Goal: Information Seeking & Learning: Learn about a topic

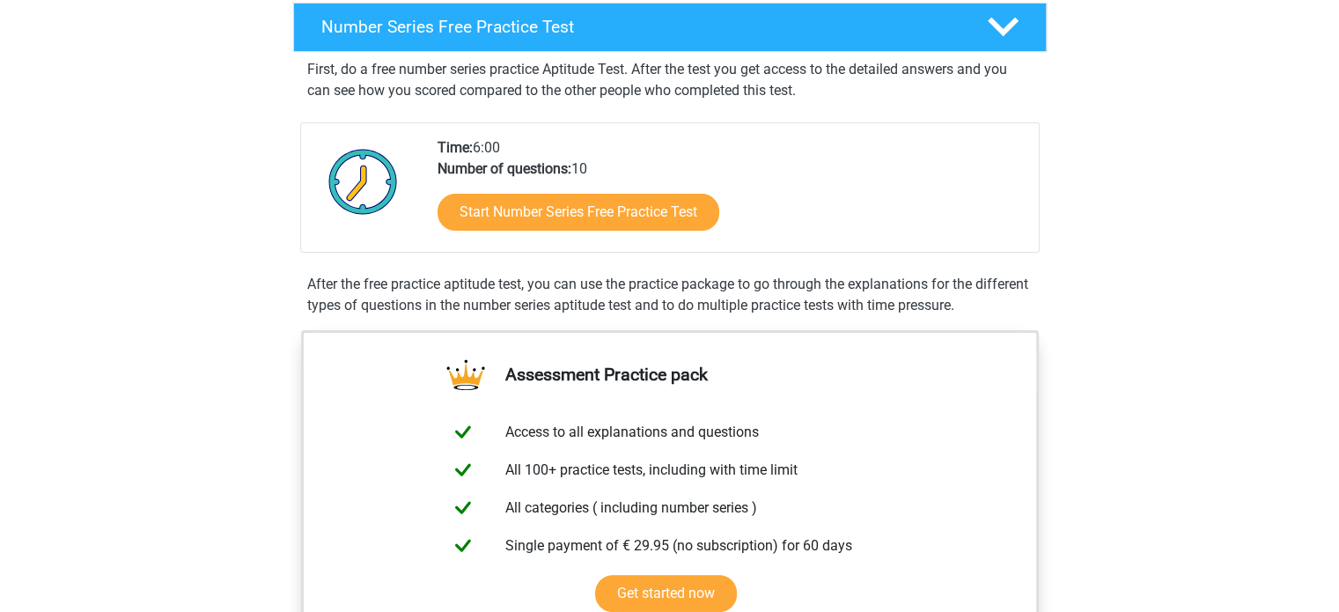
scroll to position [88, 0]
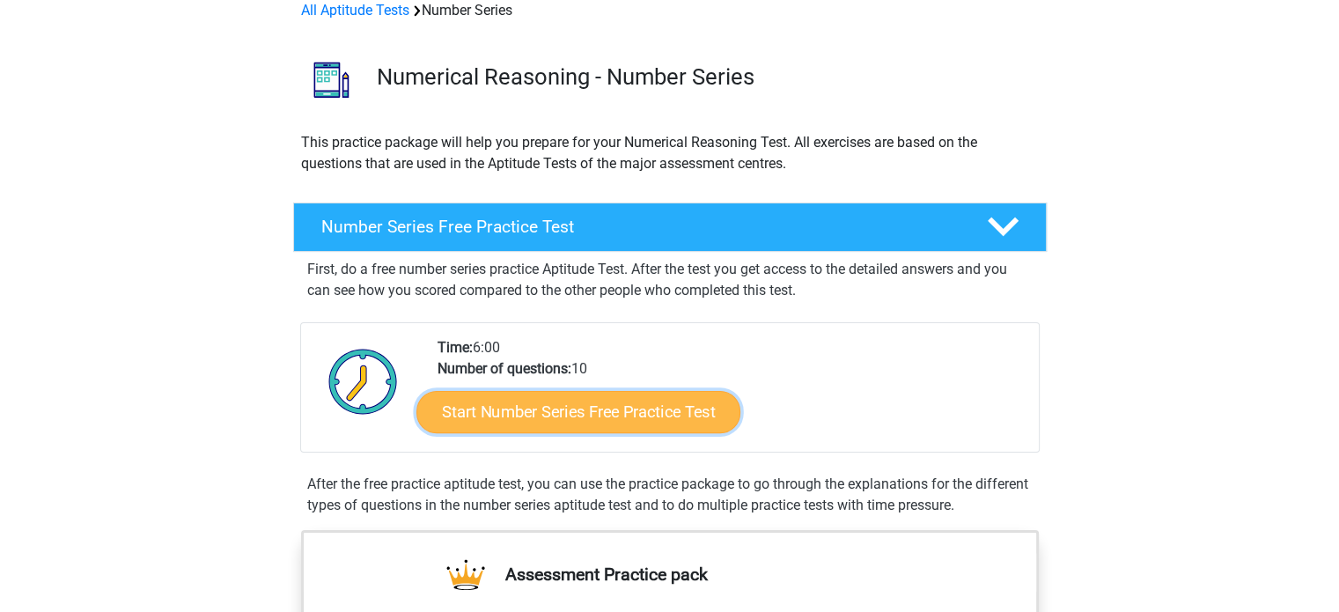
click at [655, 398] on link "Start Number Series Free Practice Test" at bounding box center [578, 411] width 324 height 42
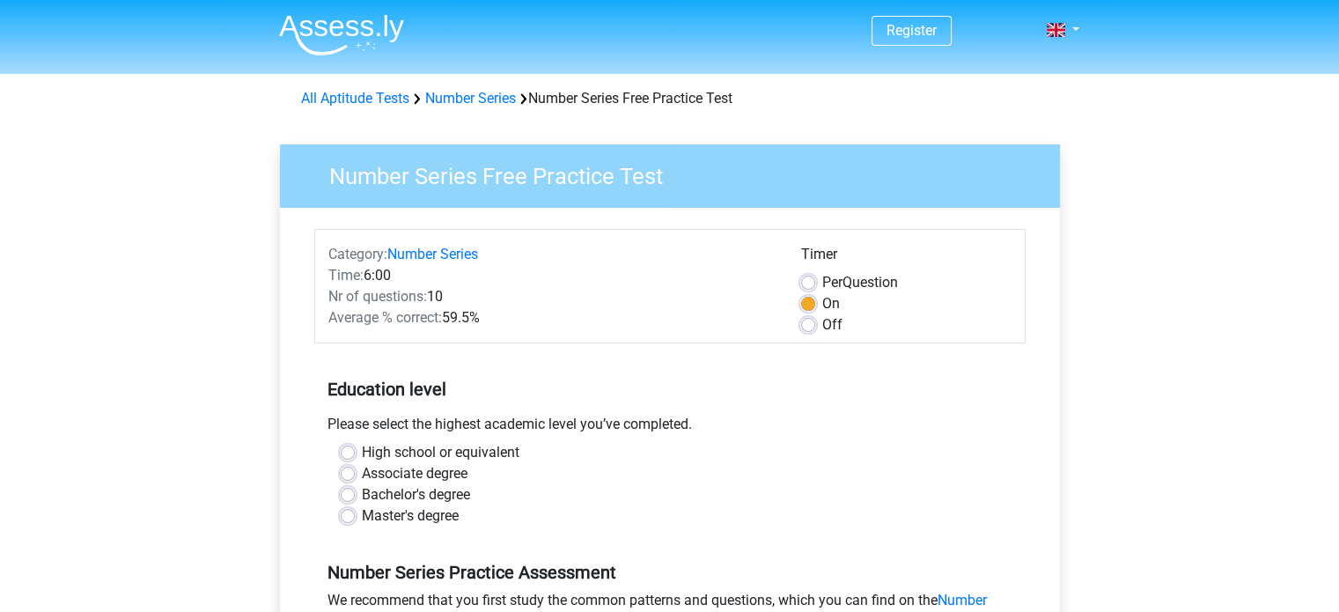
click at [822, 327] on label "Off" at bounding box center [832, 324] width 20 height 21
click at [811, 327] on input "Off" at bounding box center [808, 323] width 14 height 18
radio input "true"
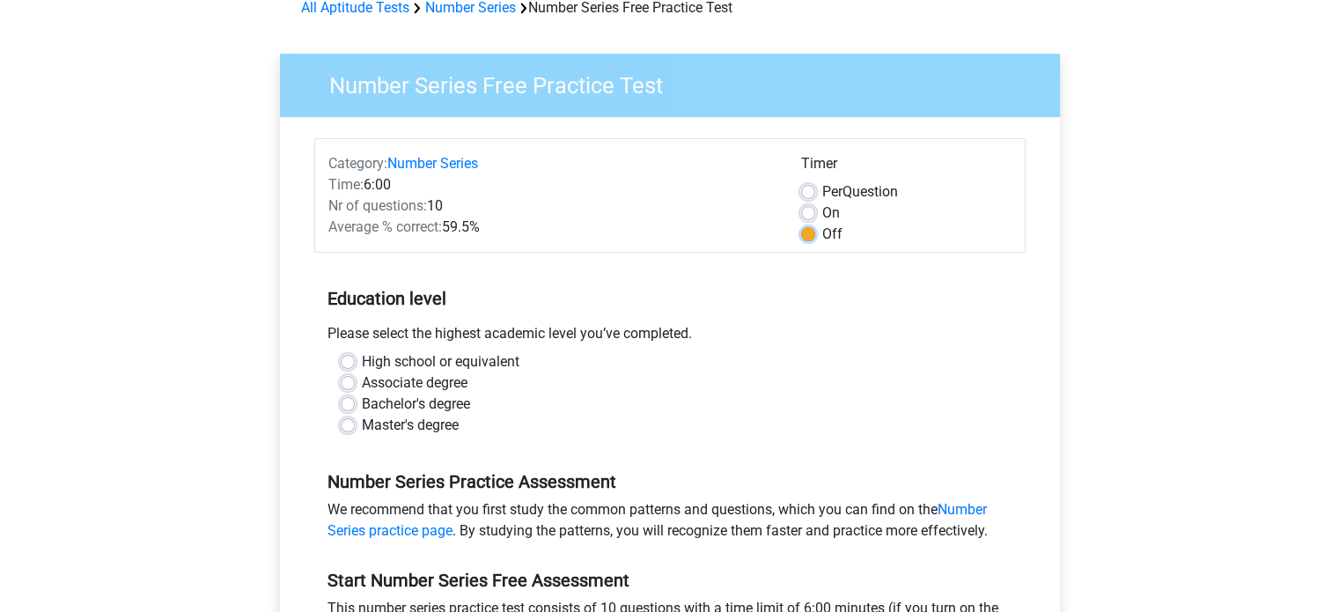
scroll to position [88, 0]
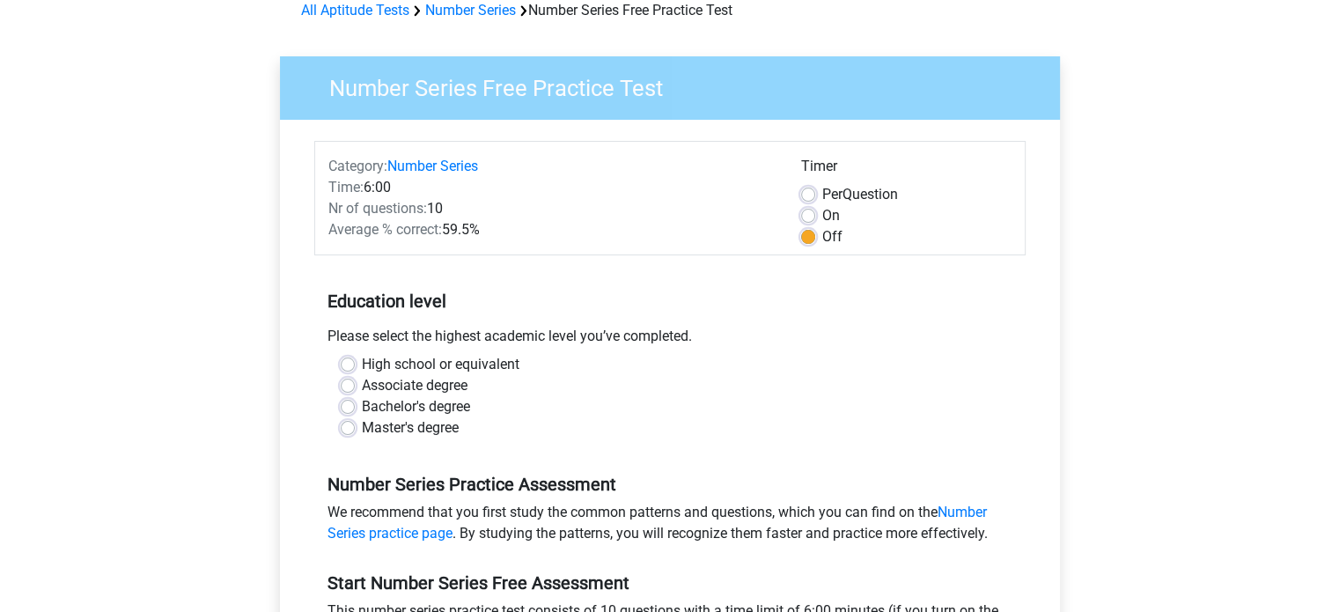
click at [454, 405] on label "Bachelor's degree" at bounding box center [416, 406] width 108 height 21
click at [355, 405] on input "Bachelor's degree" at bounding box center [348, 405] width 14 height 18
radio input "true"
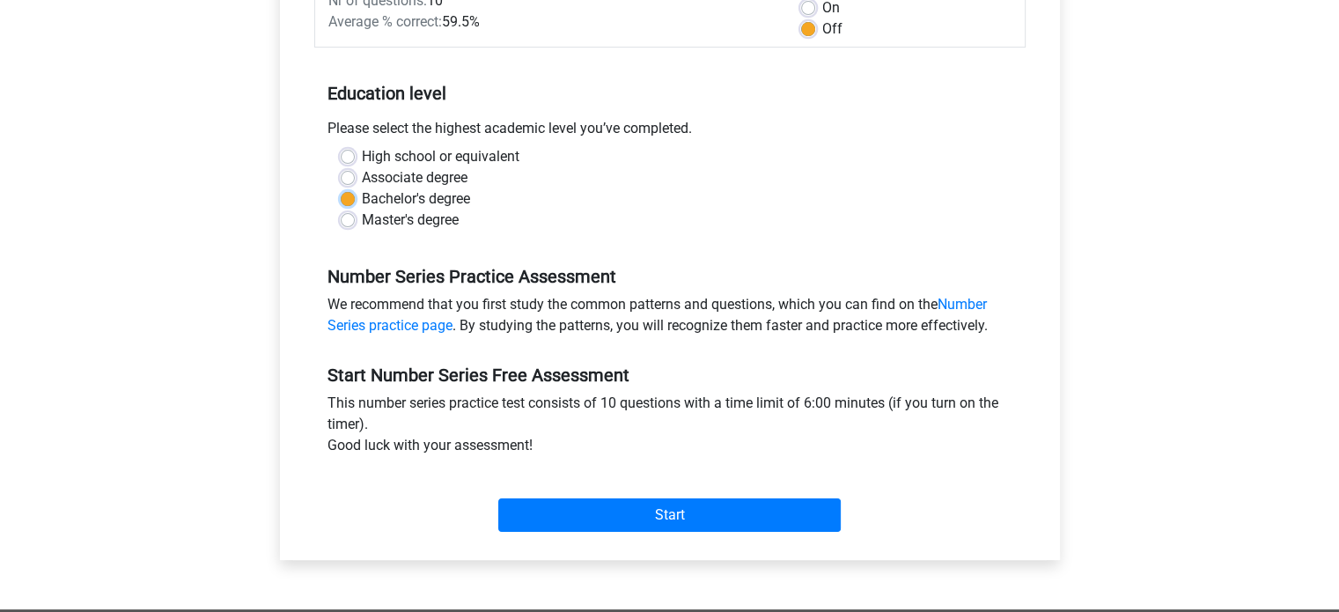
scroll to position [352, 0]
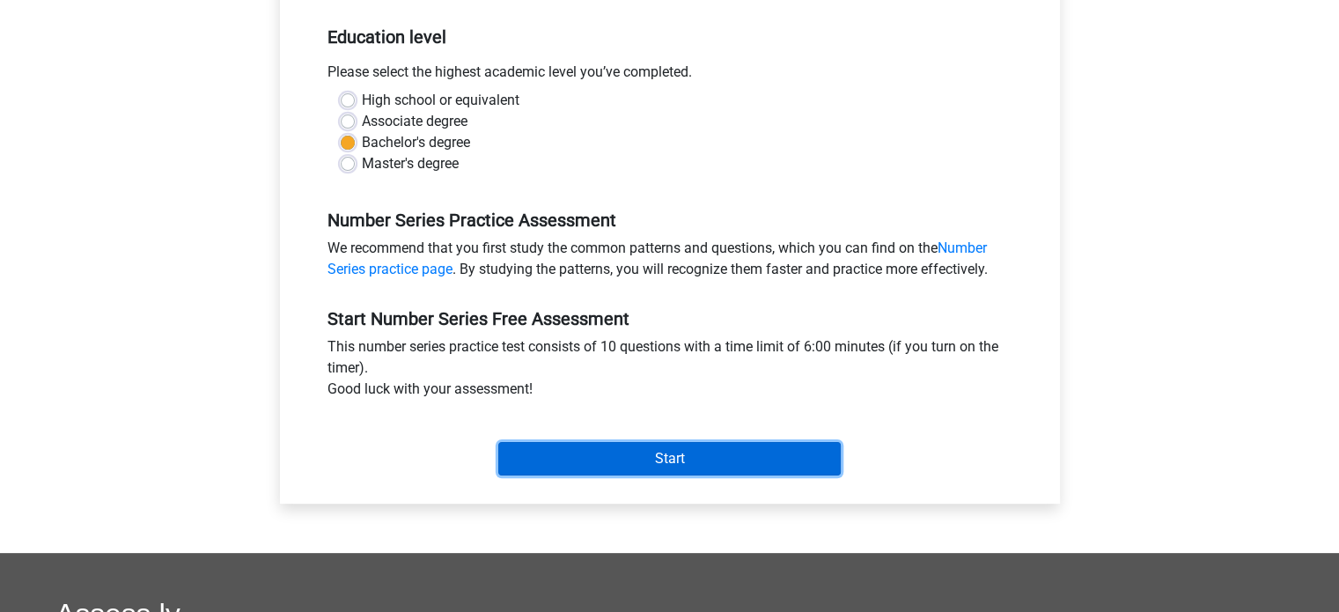
click at [669, 455] on input "Start" at bounding box center [669, 458] width 342 height 33
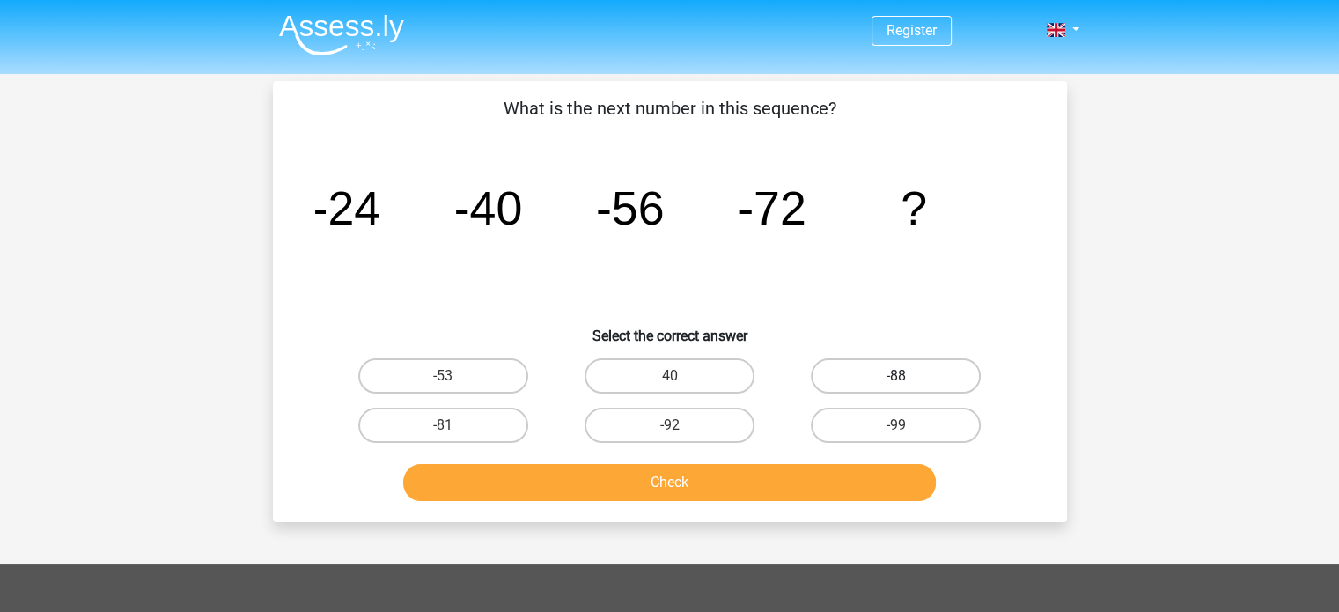
click at [909, 371] on label "-88" at bounding box center [896, 375] width 170 height 35
click at [907, 376] on input "-88" at bounding box center [901, 381] width 11 height 11
radio input "true"
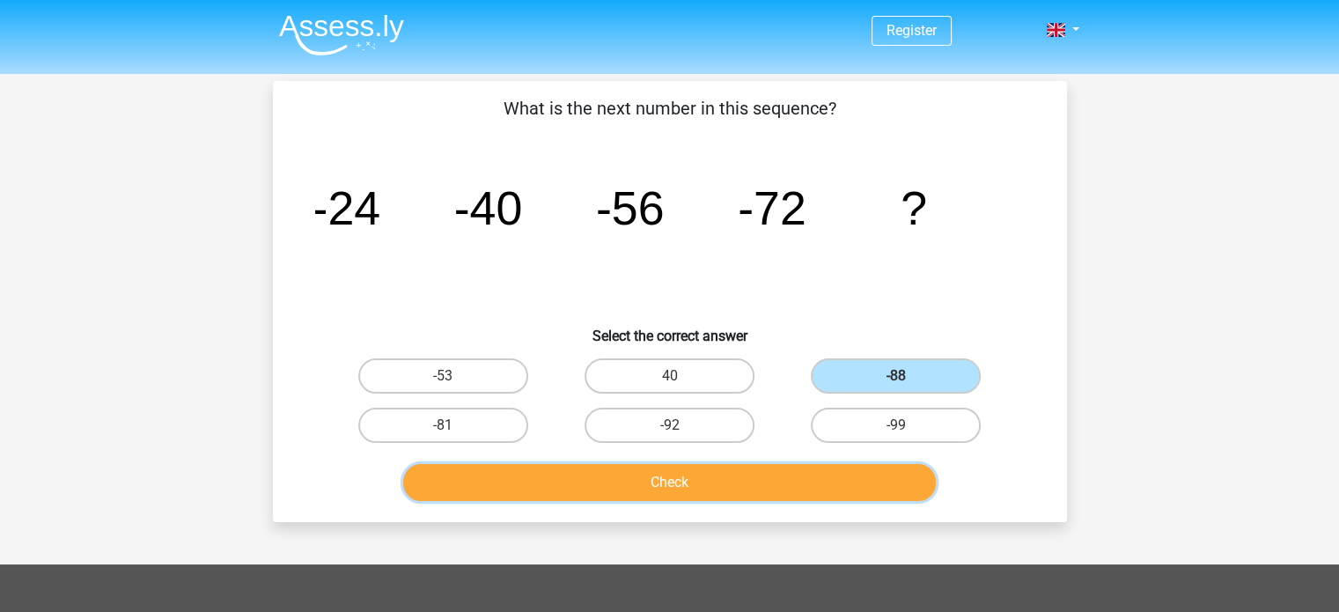
click at [819, 476] on button "Check" at bounding box center [669, 482] width 532 height 37
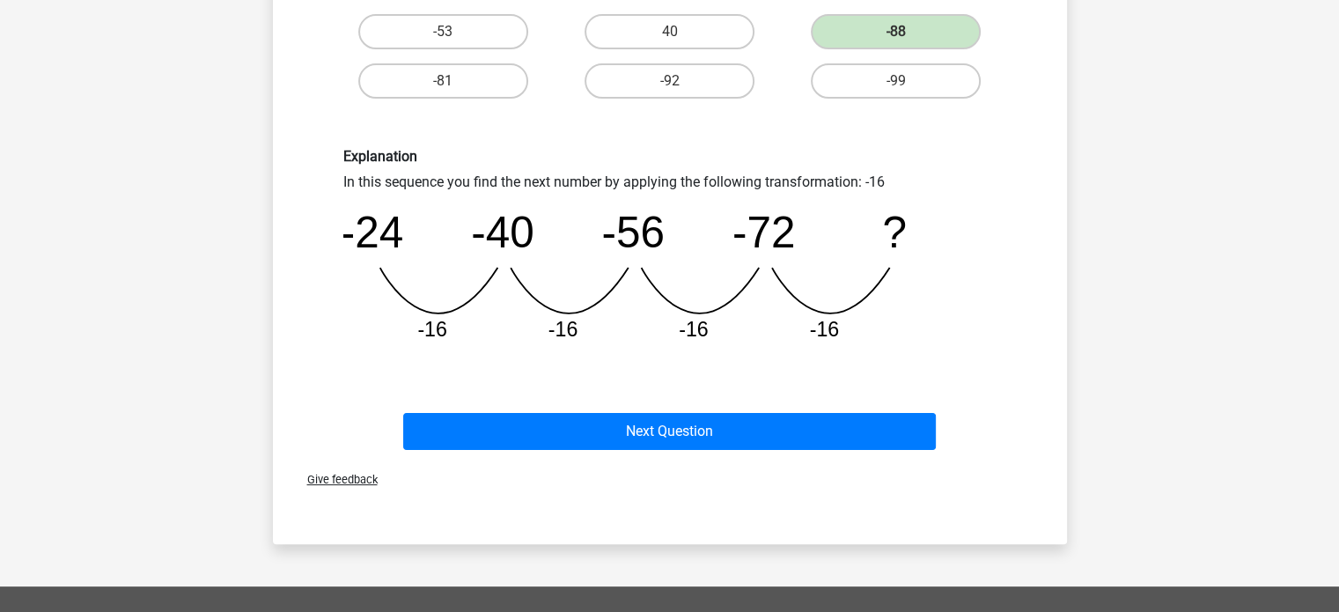
scroll to position [352, 0]
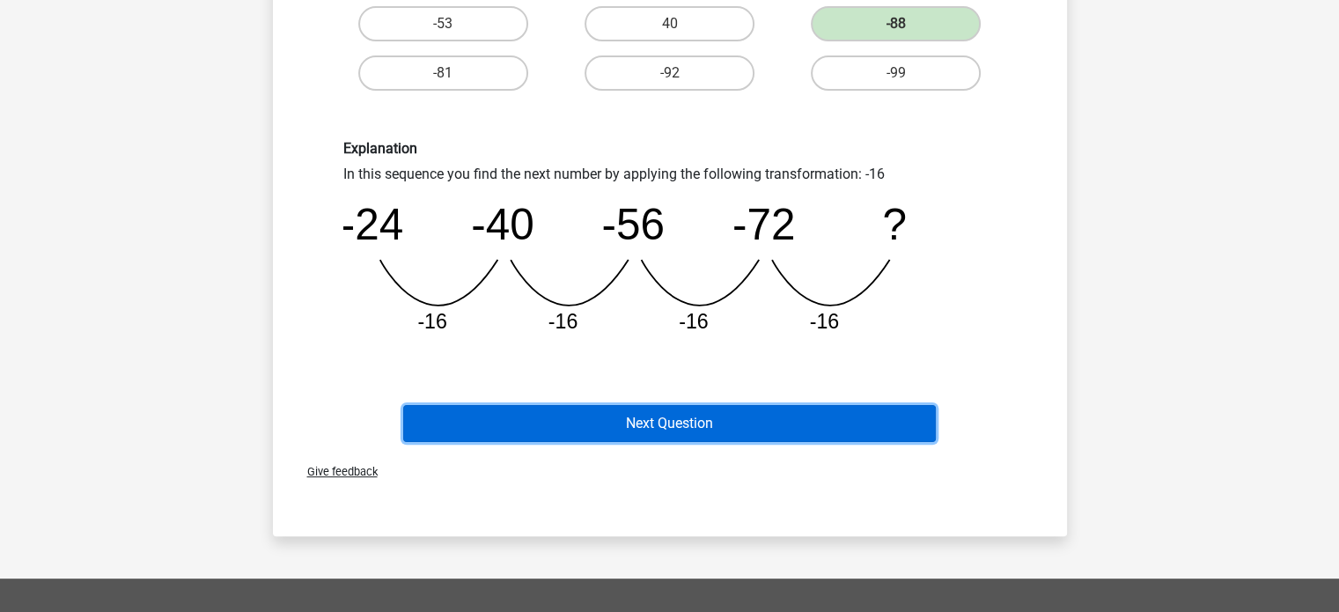
click at [755, 432] on button "Next Question" at bounding box center [669, 423] width 532 height 37
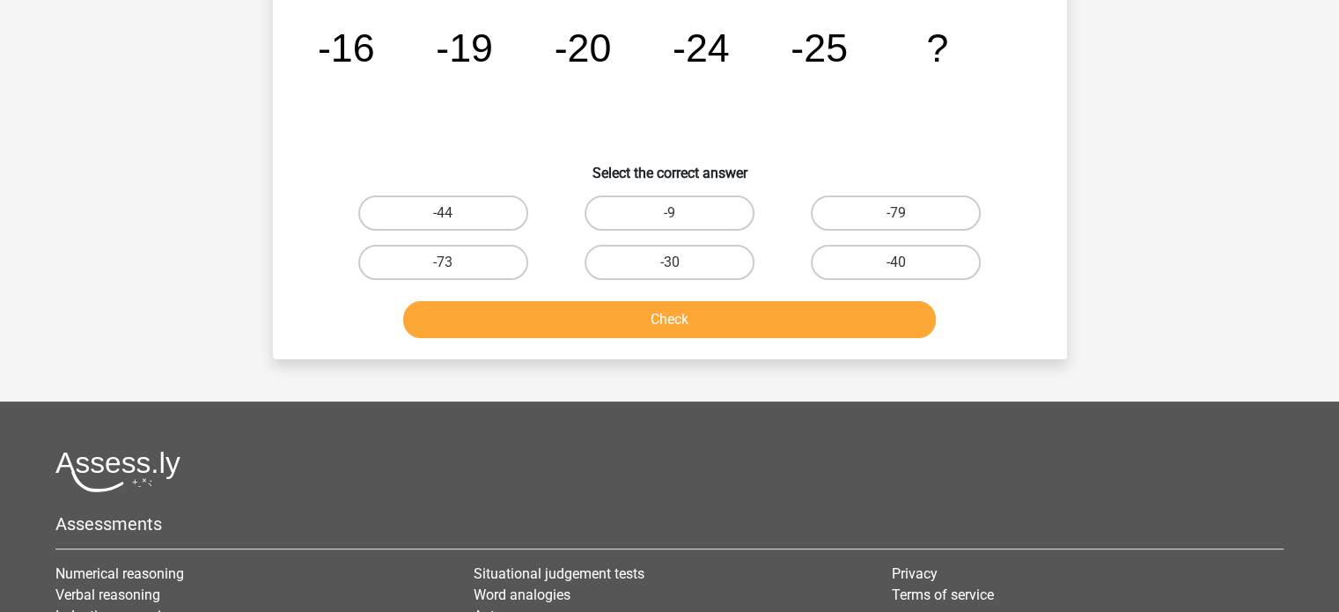
scroll to position [81, 0]
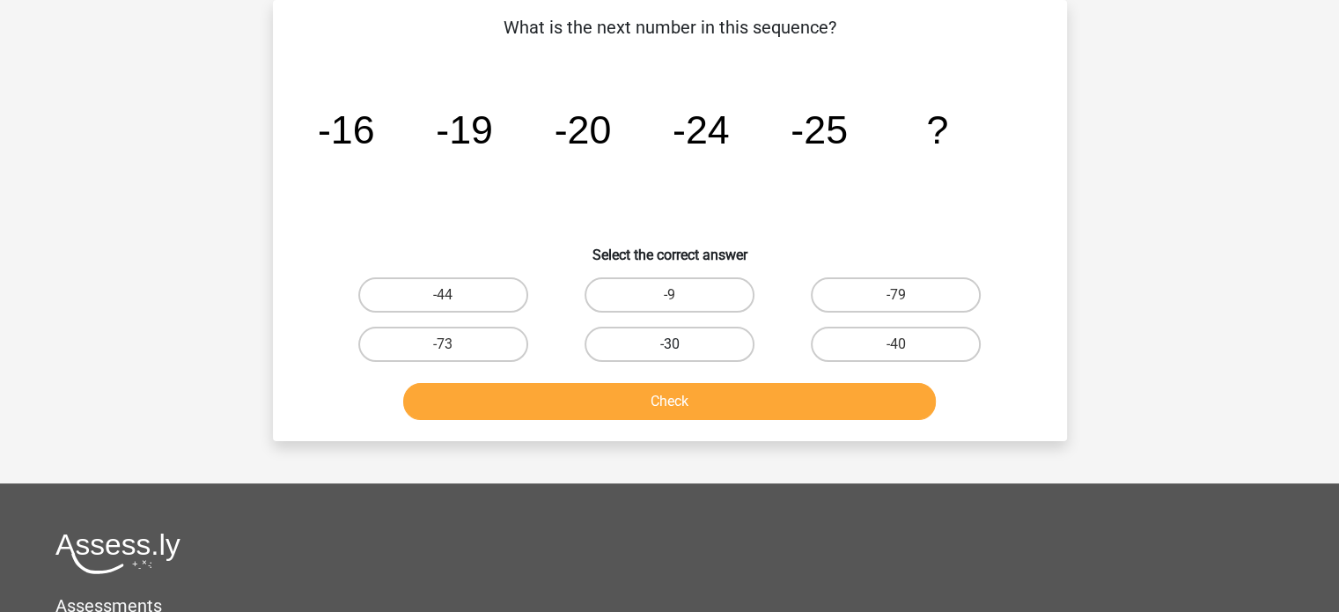
click at [672, 340] on label "-30" at bounding box center [669, 344] width 170 height 35
click at [672, 344] on input "-30" at bounding box center [674, 349] width 11 height 11
radio input "true"
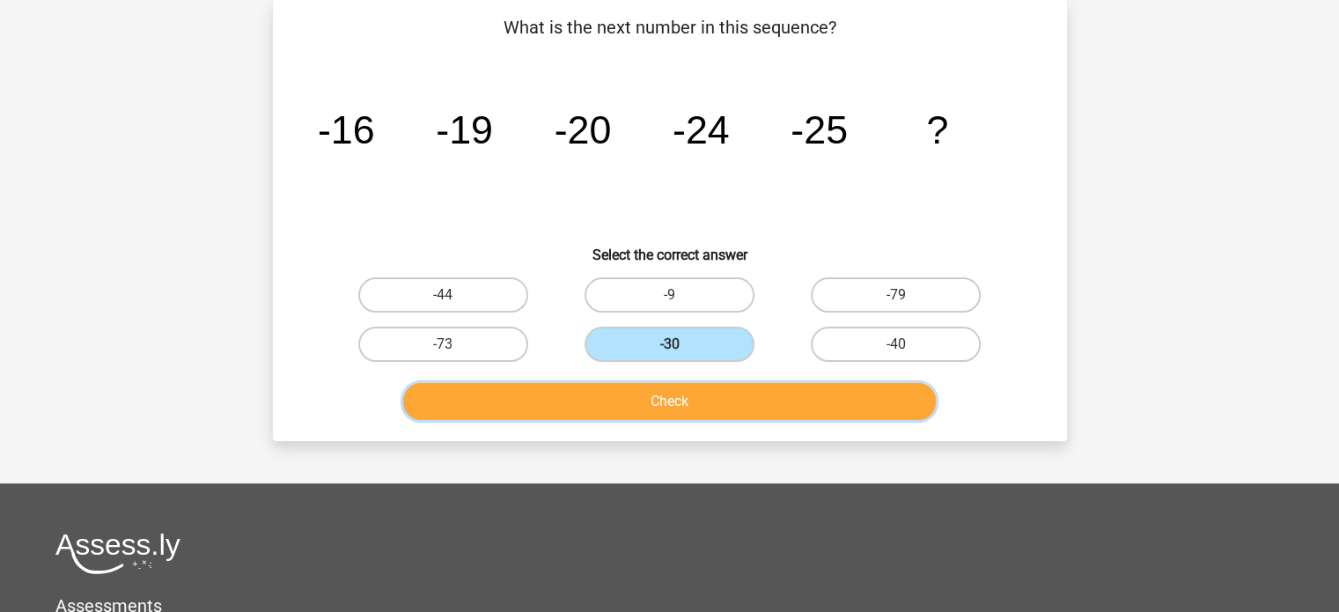
click at [702, 400] on button "Check" at bounding box center [669, 401] width 532 height 37
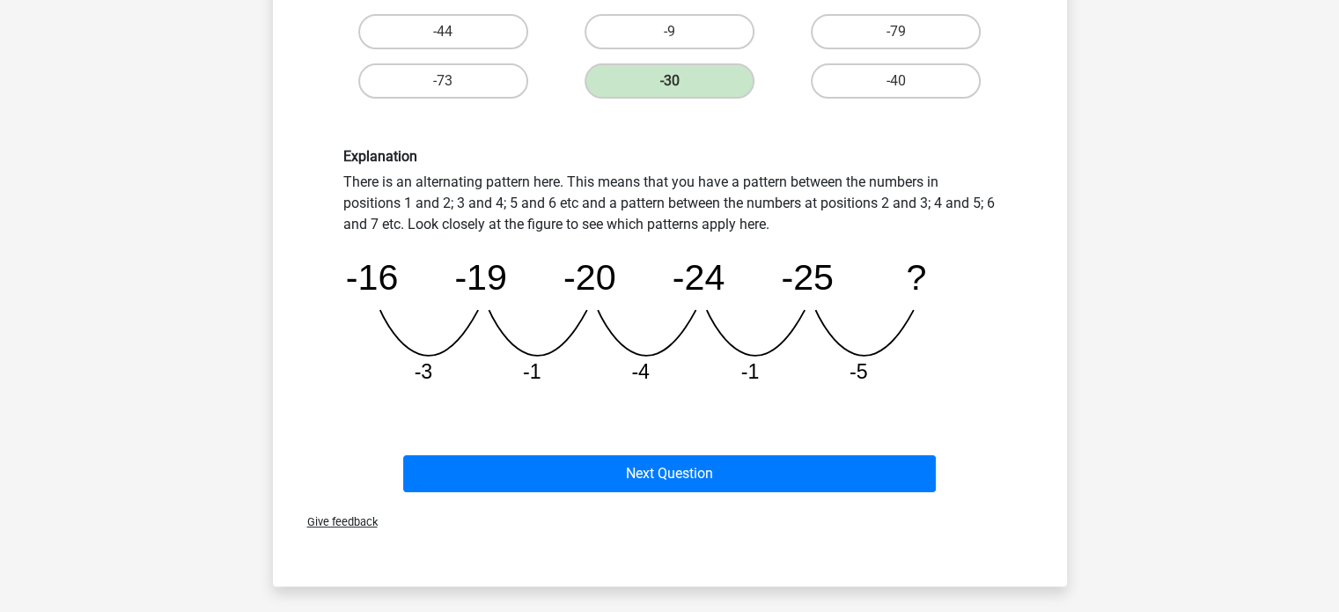
scroll to position [345, 0]
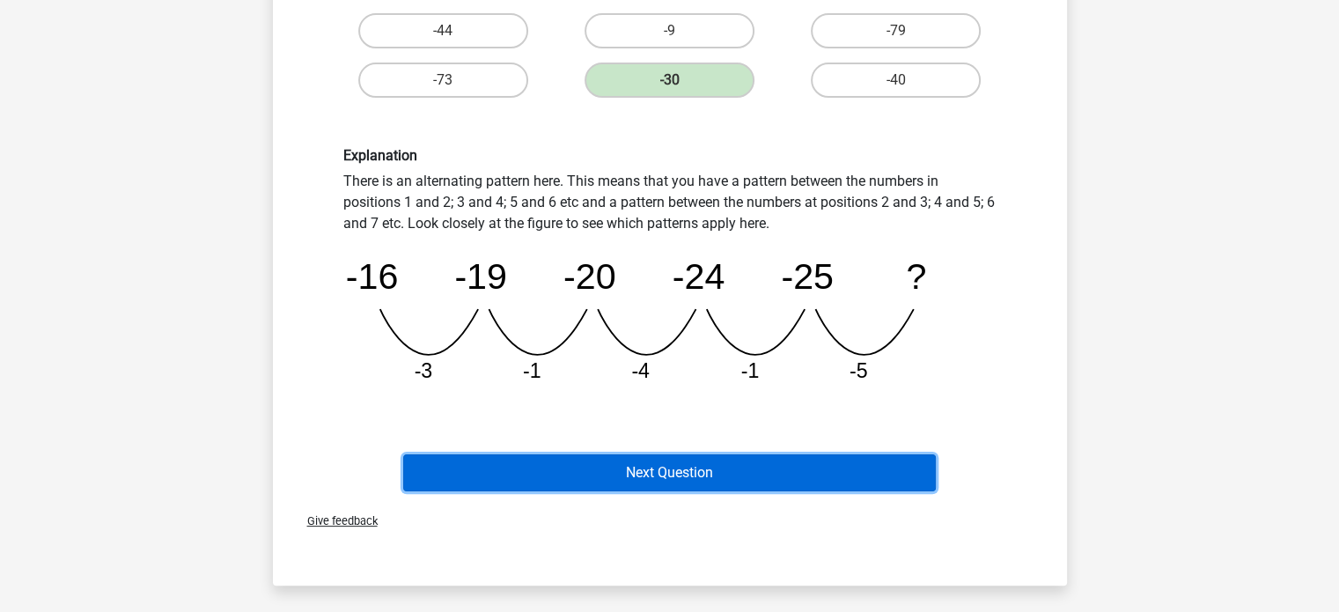
click at [701, 470] on button "Next Question" at bounding box center [669, 472] width 532 height 37
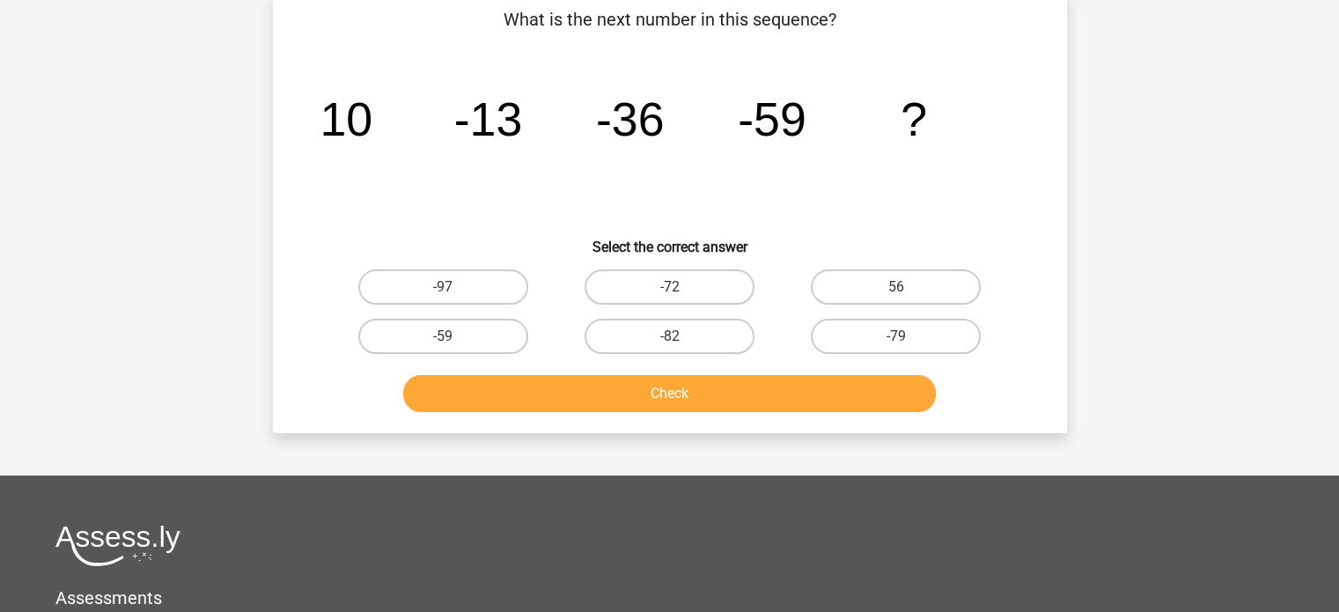
scroll to position [81, 0]
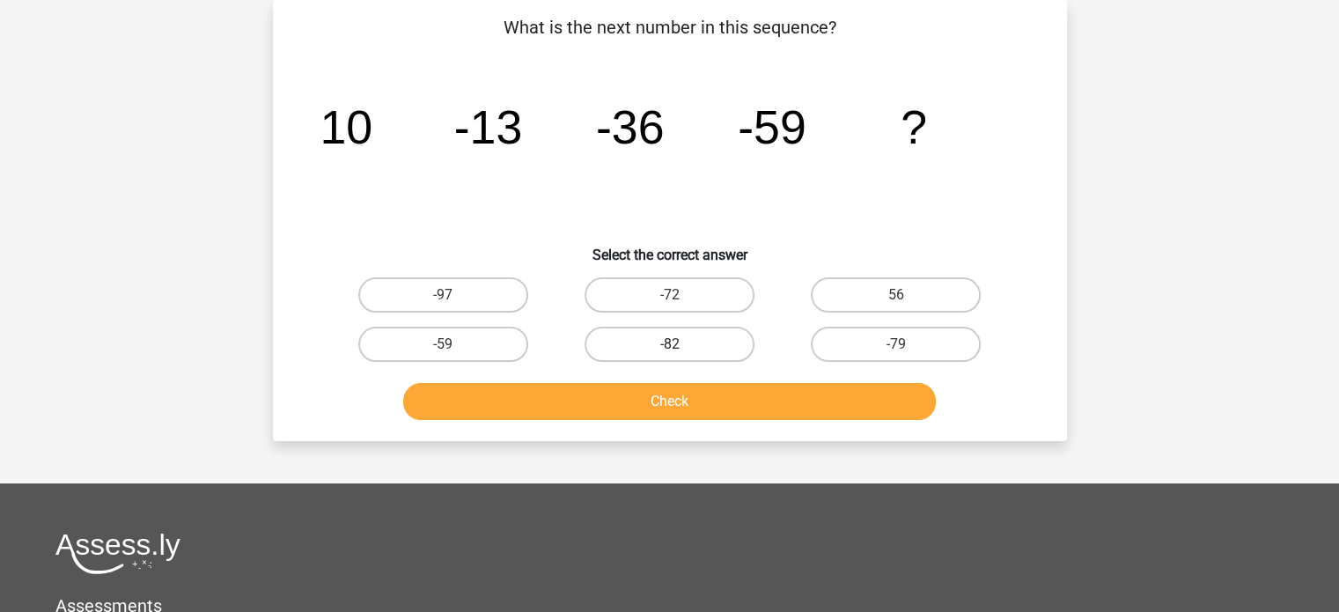
click at [690, 343] on label "-82" at bounding box center [669, 344] width 170 height 35
click at [680, 344] on input "-82" at bounding box center [674, 349] width 11 height 11
radio input "true"
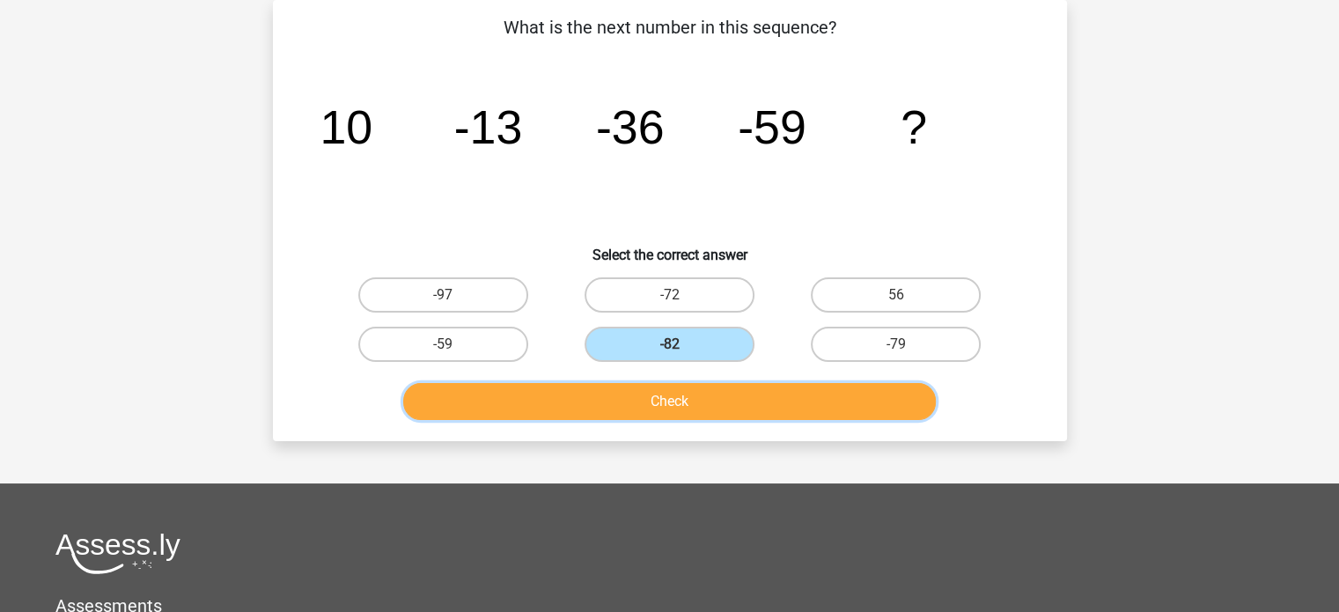
click at [678, 407] on button "Check" at bounding box center [669, 401] width 532 height 37
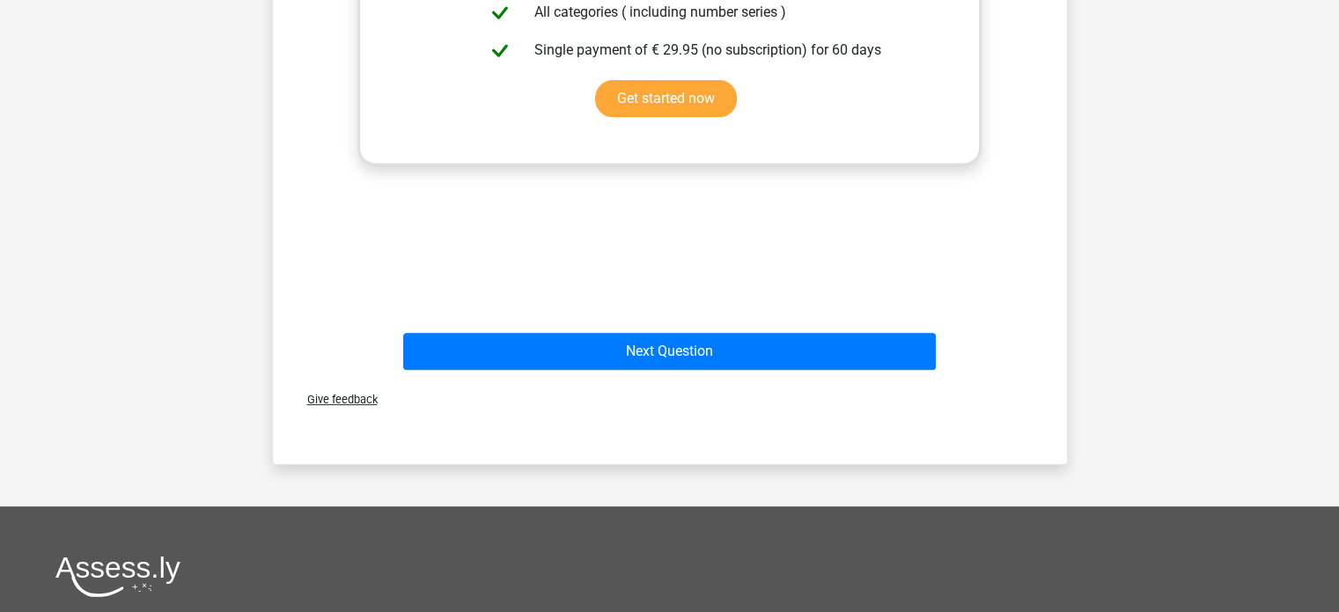
scroll to position [873, 0]
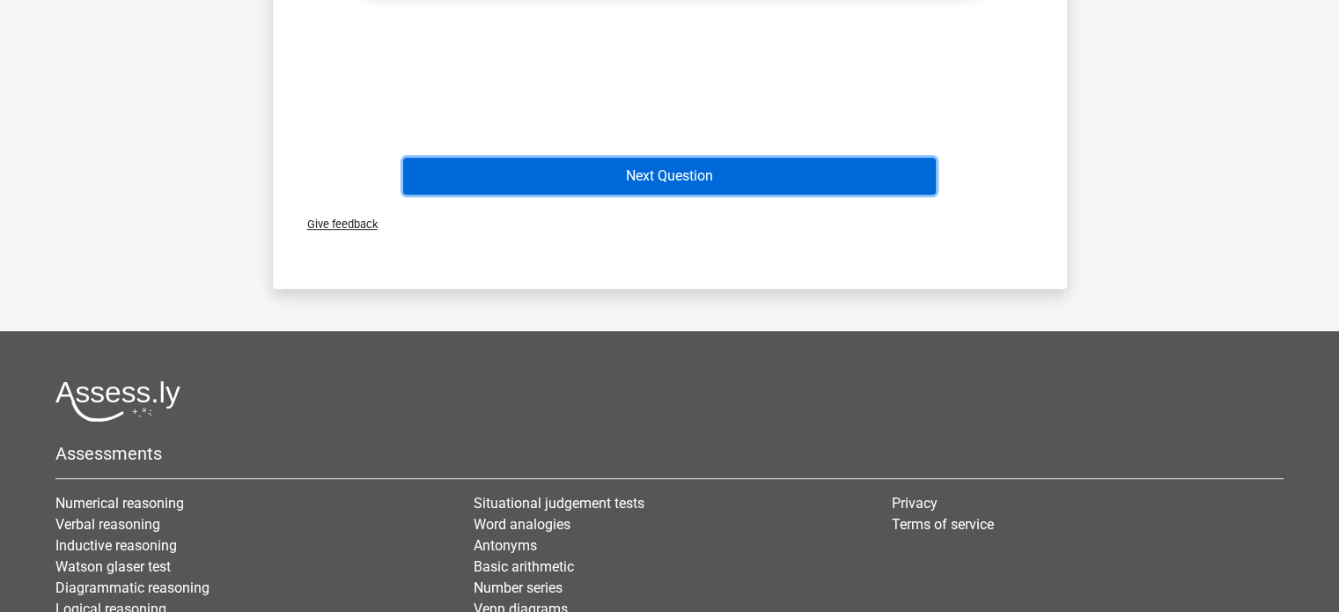
click at [839, 173] on button "Next Question" at bounding box center [669, 176] width 532 height 37
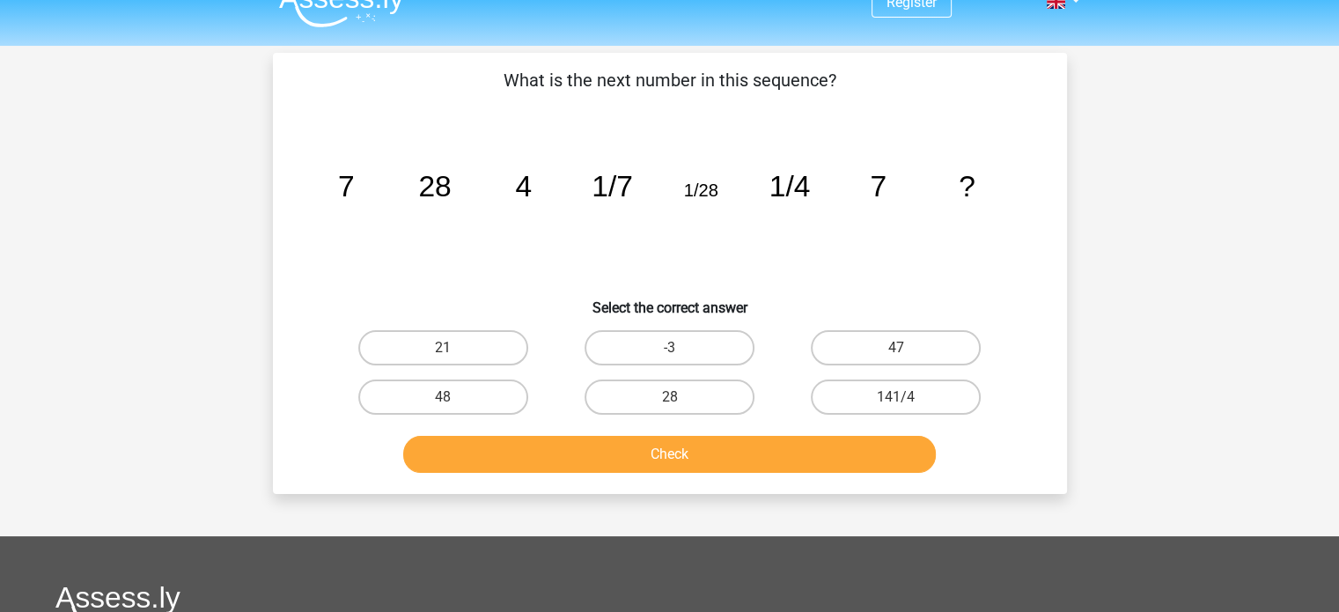
scroll to position [0, 0]
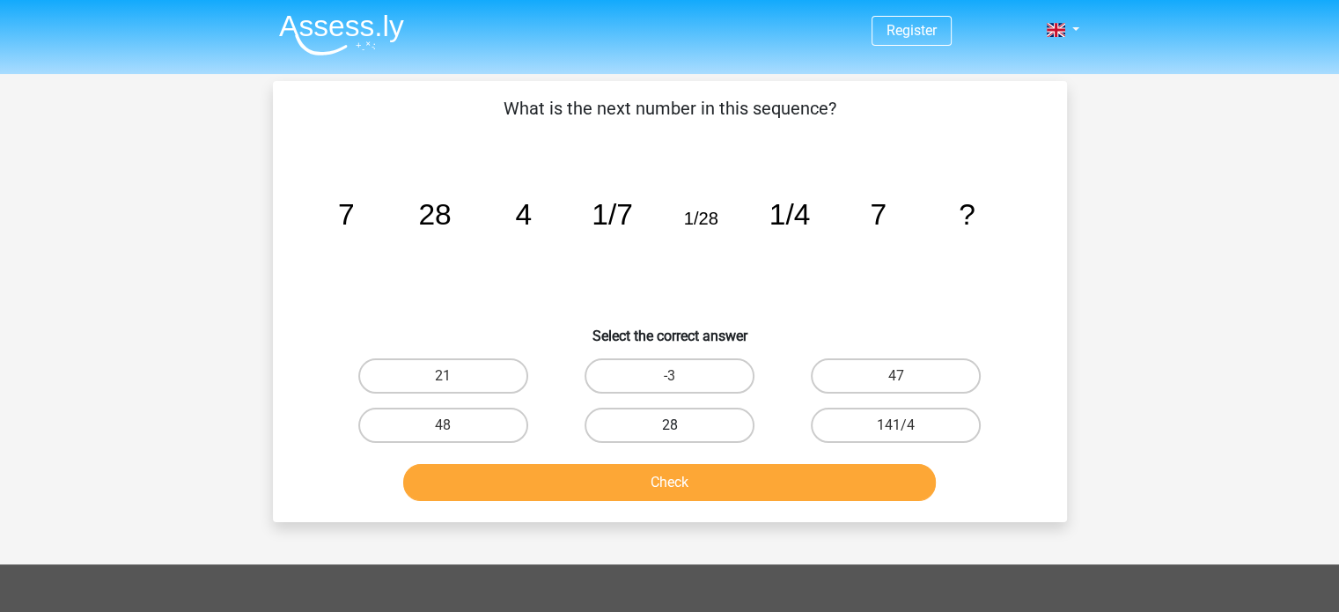
click at [709, 414] on label "28" at bounding box center [669, 424] width 170 height 35
click at [680, 425] on input "28" at bounding box center [674, 430] width 11 height 11
radio input "true"
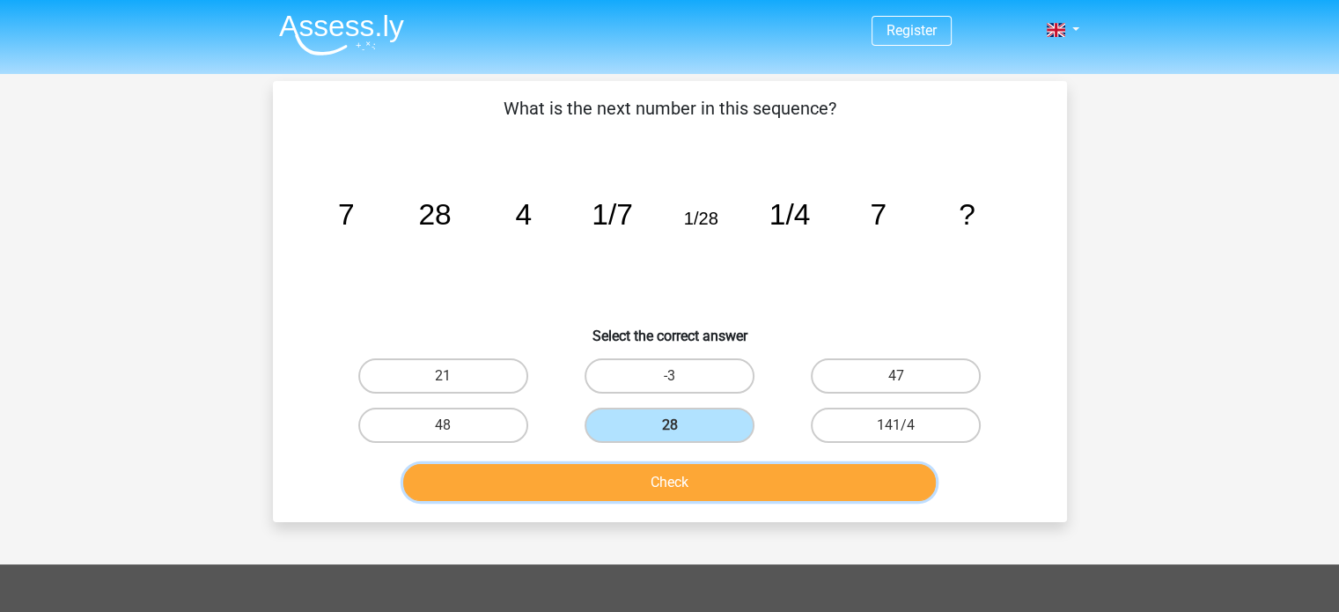
click at [716, 469] on button "Check" at bounding box center [669, 482] width 532 height 37
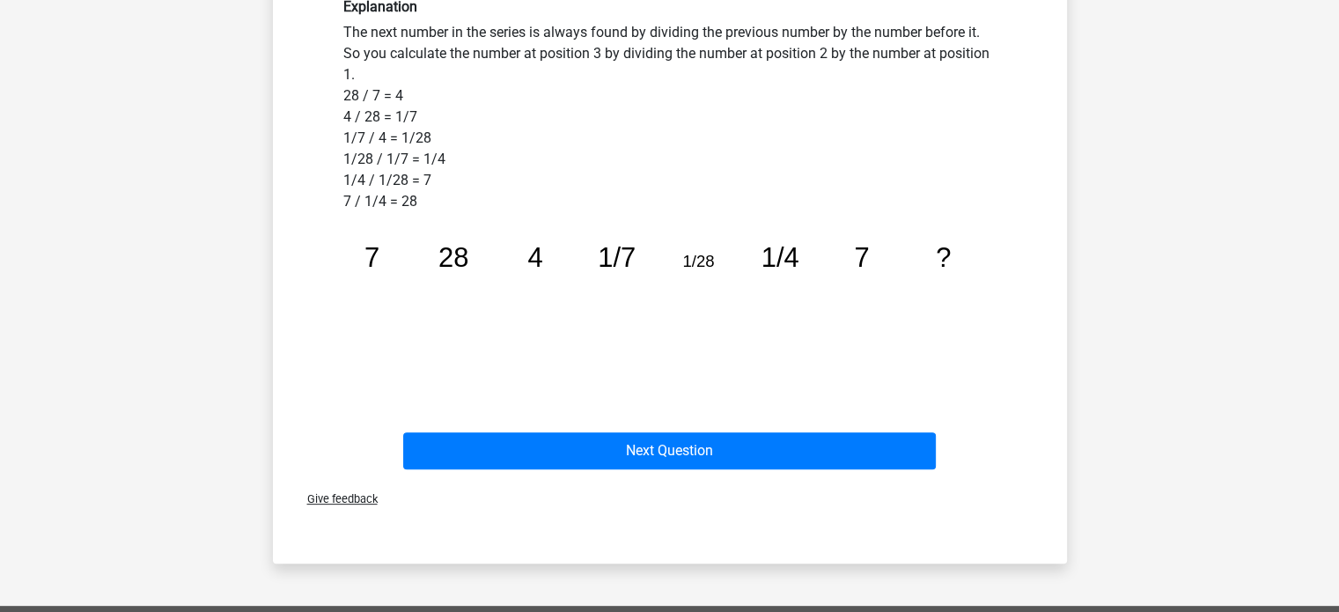
scroll to position [528, 0]
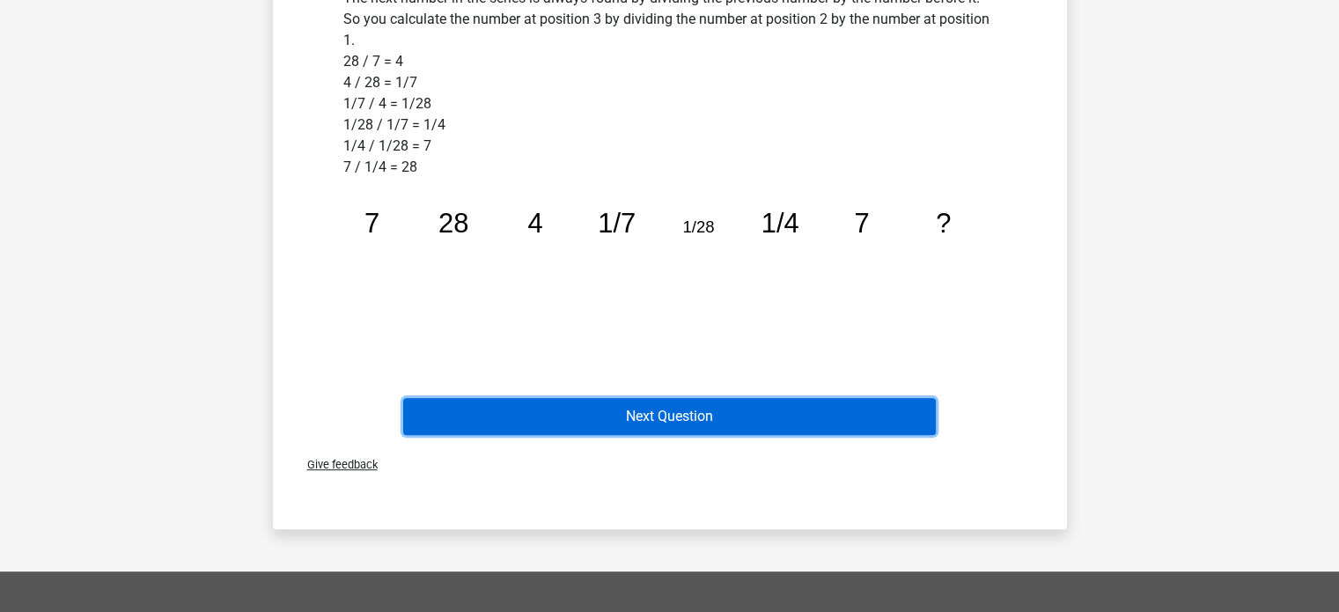
click at [671, 406] on button "Next Question" at bounding box center [669, 416] width 532 height 37
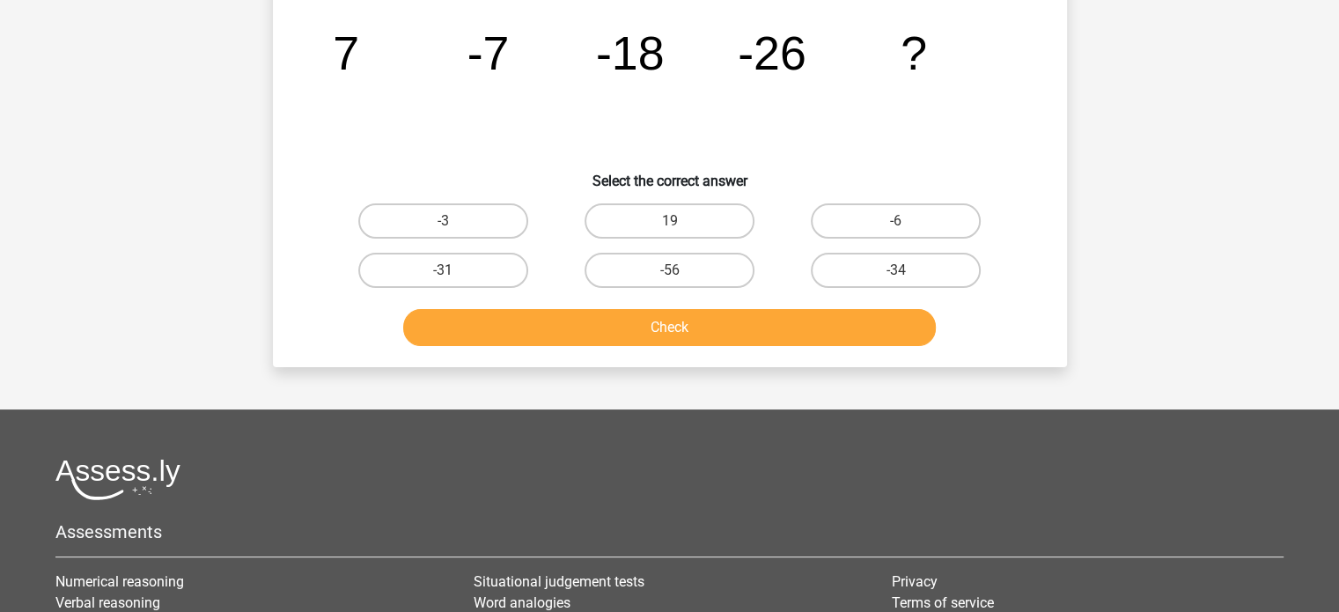
scroll to position [81, 0]
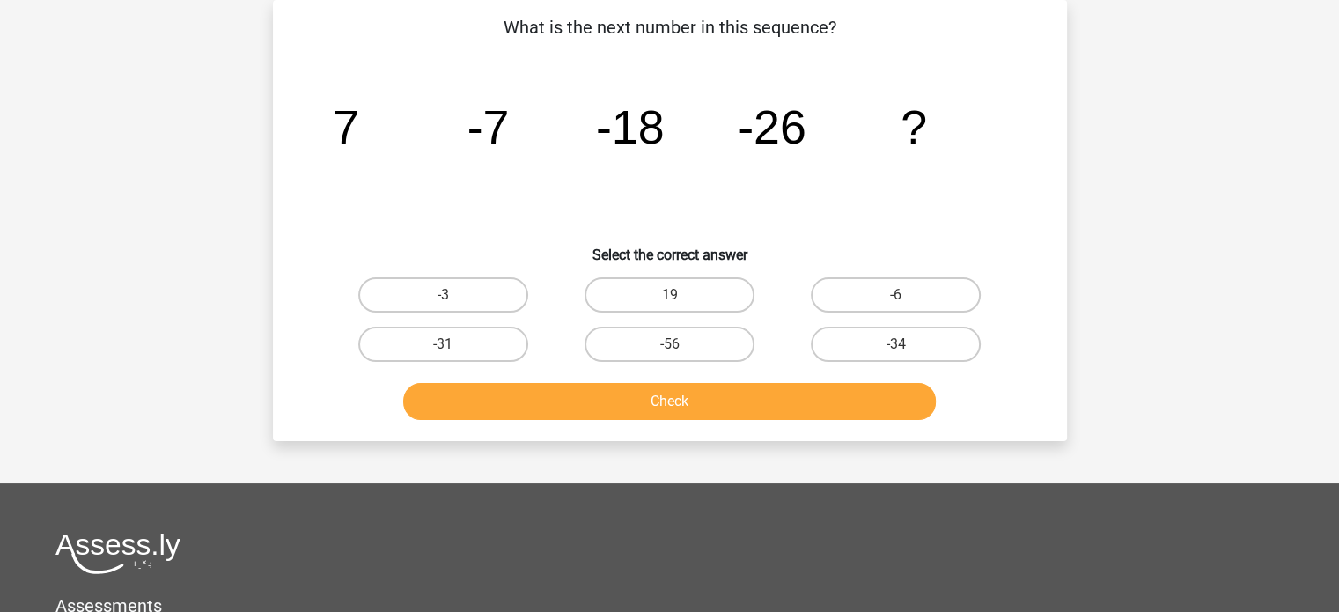
click at [716, 405] on button "Check" at bounding box center [669, 401] width 532 height 37
click at [464, 296] on label "-3" at bounding box center [443, 294] width 170 height 35
click at [454, 296] on input "-3" at bounding box center [448, 300] width 11 height 11
radio input "true"
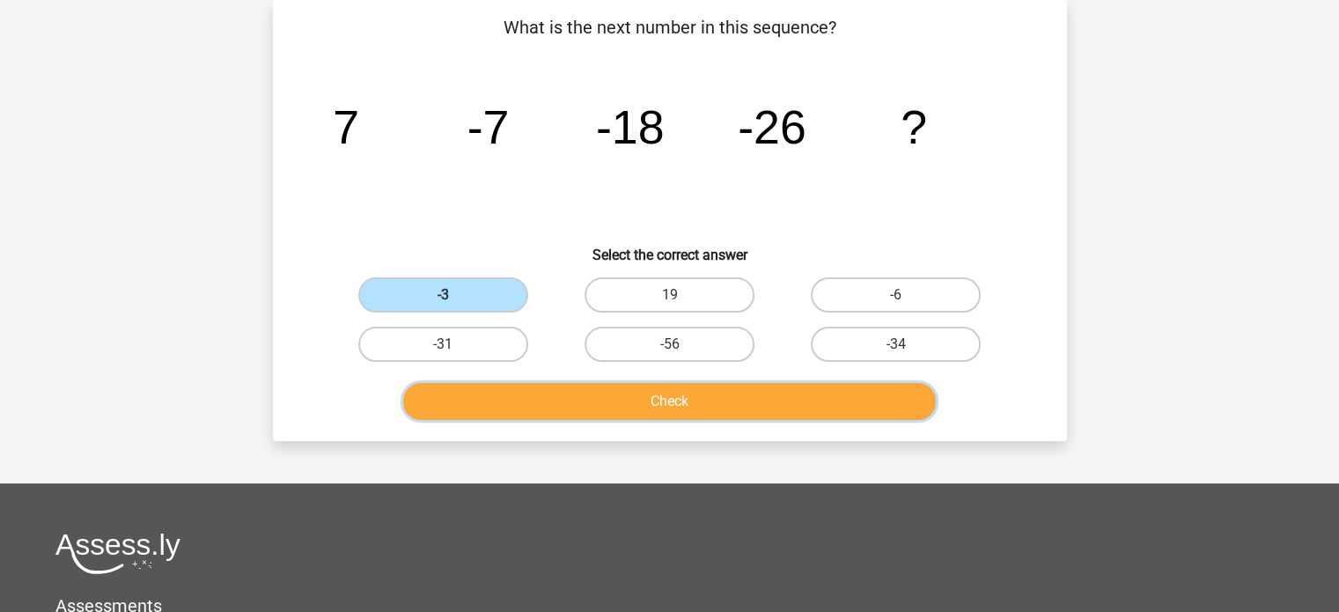
click at [630, 399] on button "Check" at bounding box center [669, 401] width 532 height 37
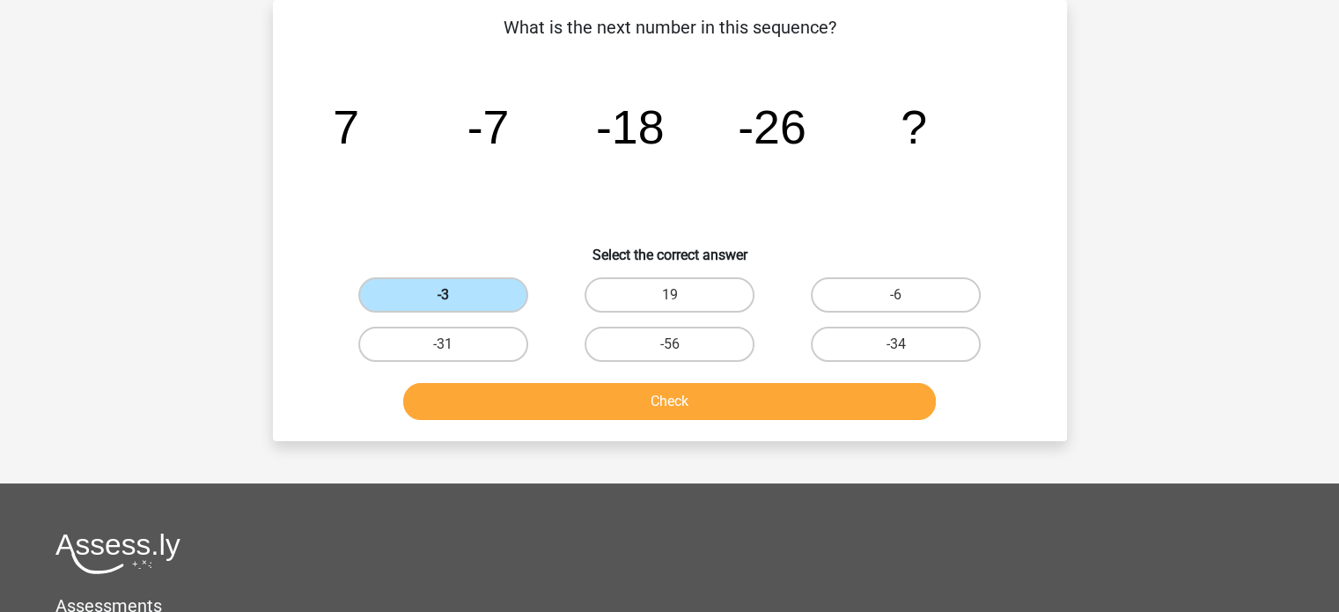
click at [490, 295] on label "-3" at bounding box center [443, 294] width 170 height 35
click at [454, 295] on input "-3" at bounding box center [448, 300] width 11 height 11
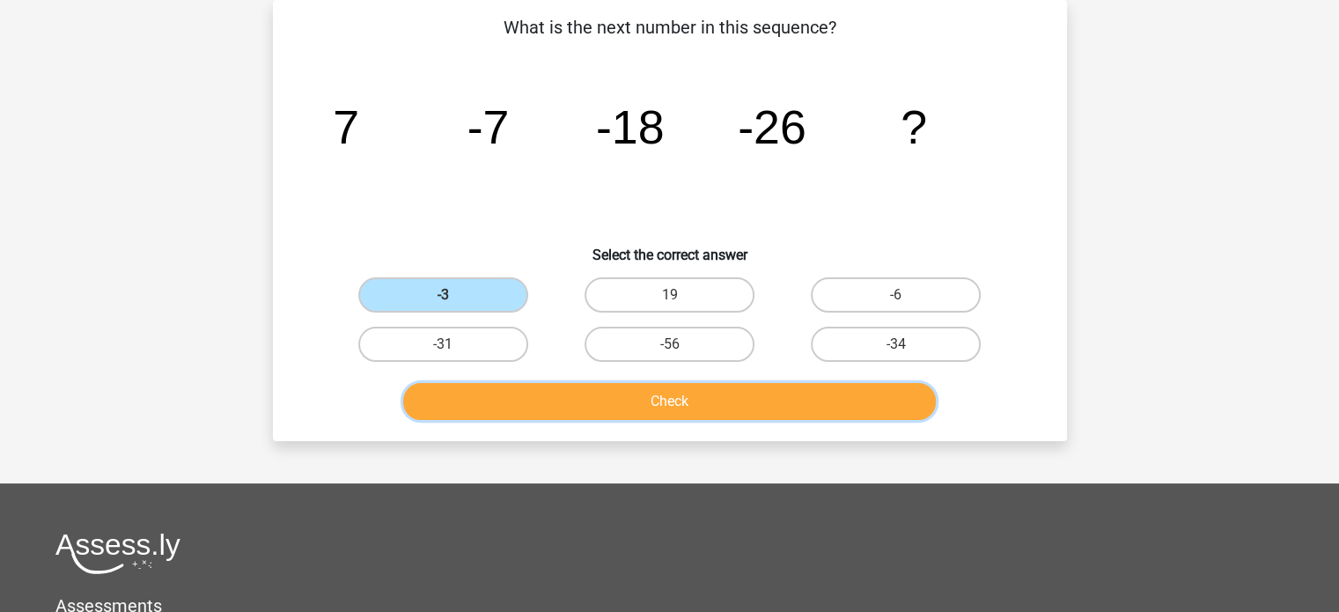
click at [672, 398] on button "Check" at bounding box center [669, 401] width 532 height 37
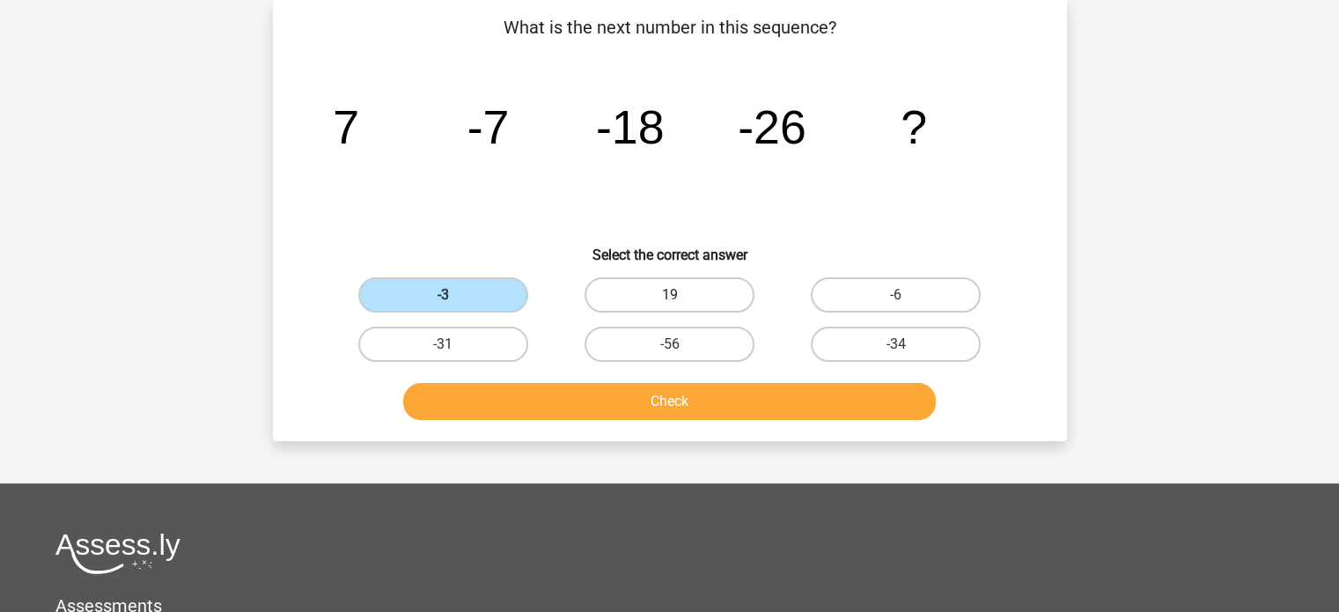
click at [661, 299] on label "19" at bounding box center [669, 294] width 170 height 35
click at [669, 299] on input "19" at bounding box center [674, 300] width 11 height 11
radio input "true"
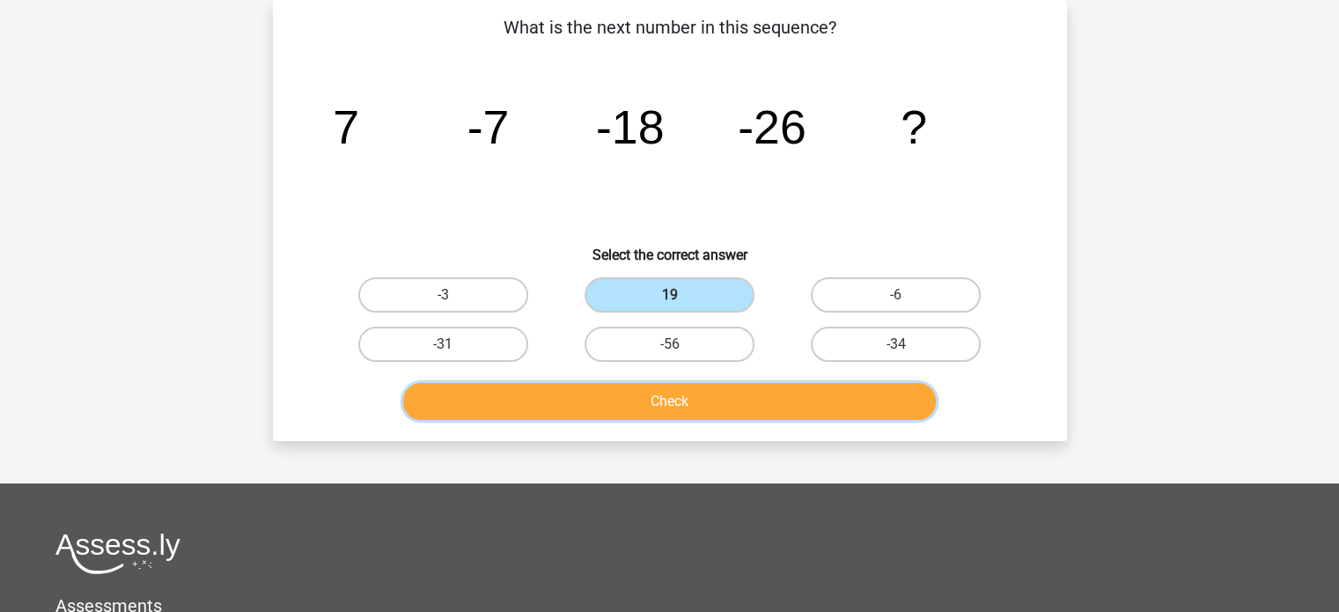
click at [675, 386] on button "Check" at bounding box center [669, 401] width 532 height 37
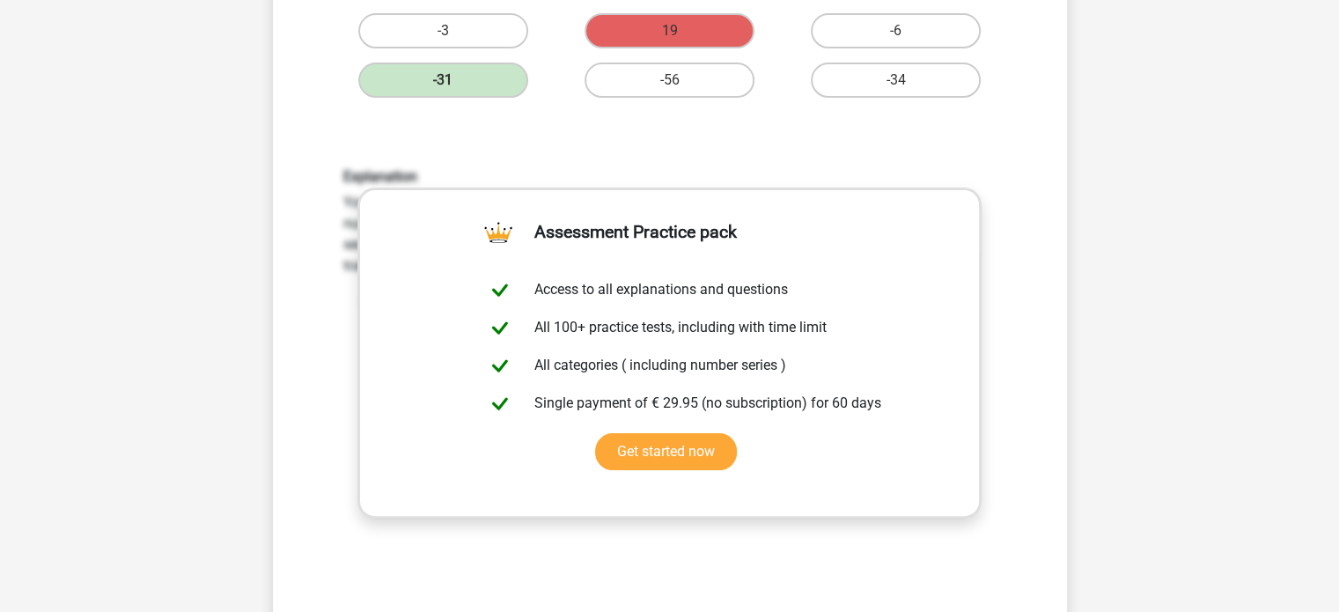
scroll to position [257, 0]
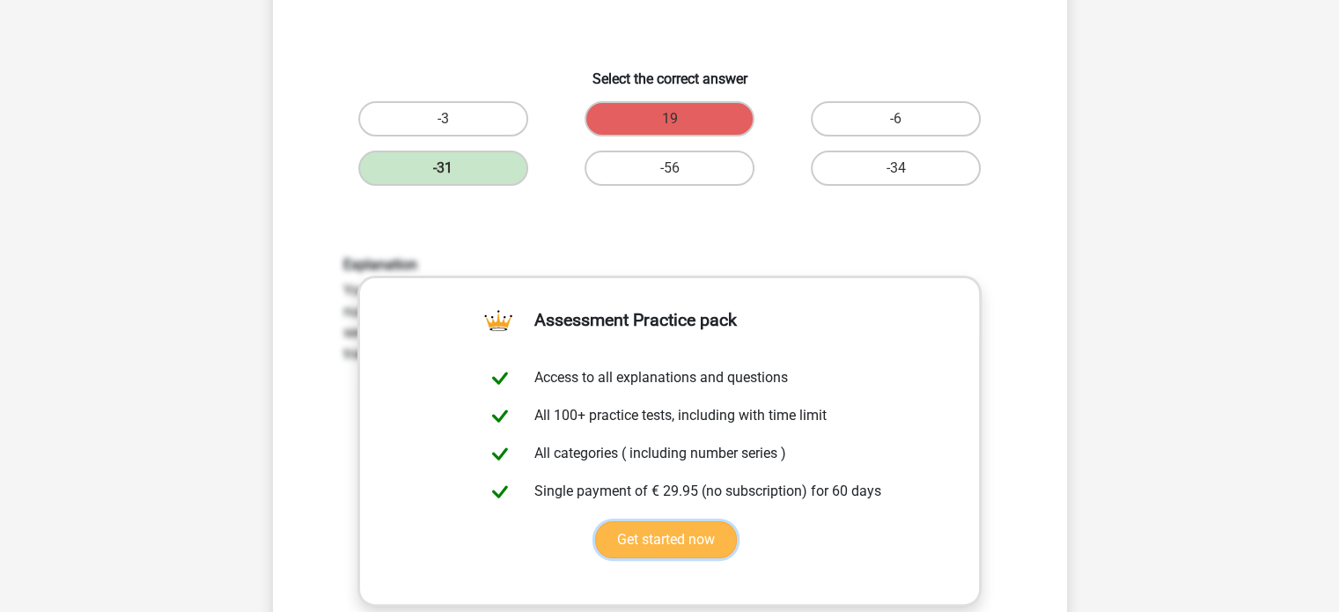
click at [737, 521] on link "Get started now" at bounding box center [666, 539] width 142 height 37
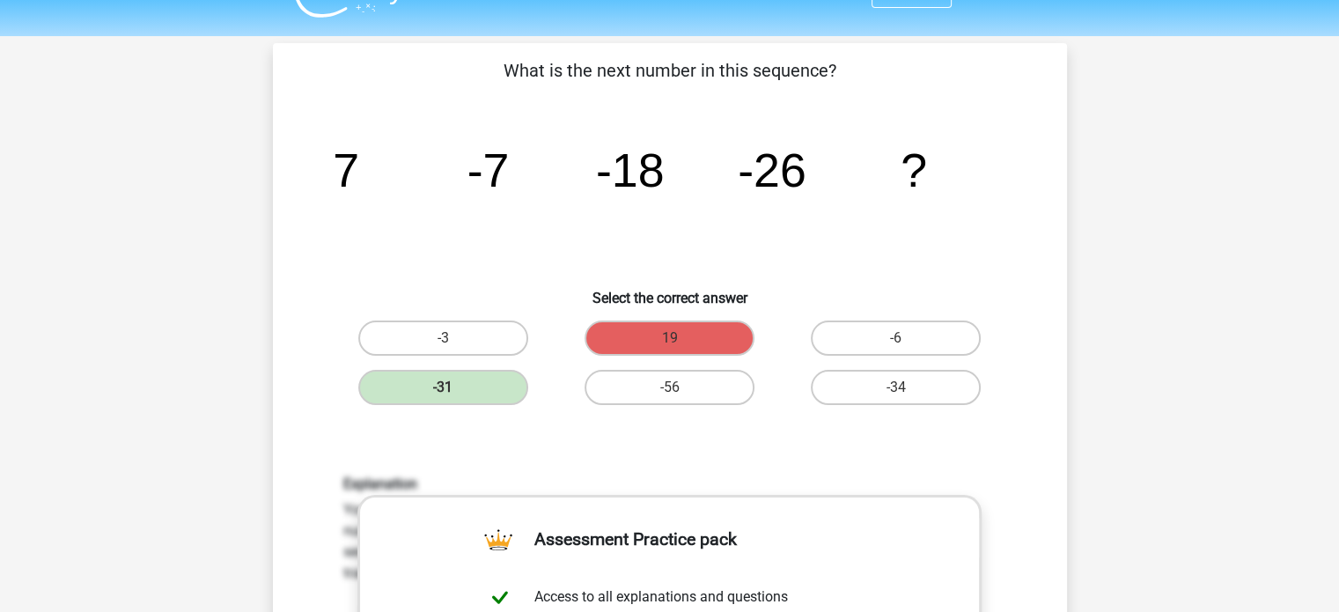
scroll to position [0, 0]
